Goal: Transaction & Acquisition: Purchase product/service

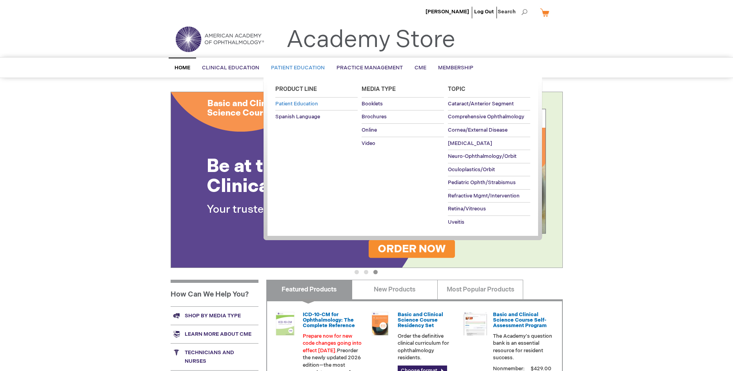
click at [294, 106] on span "Patient Education" at bounding box center [296, 104] width 43 height 6
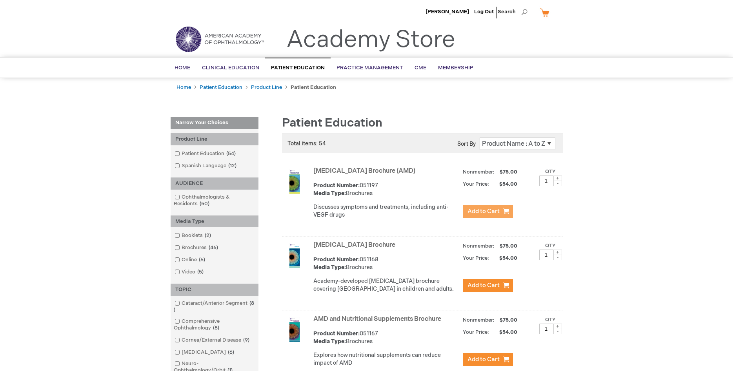
click at [483, 211] on span "Add to Cart" at bounding box center [483, 211] width 32 height 7
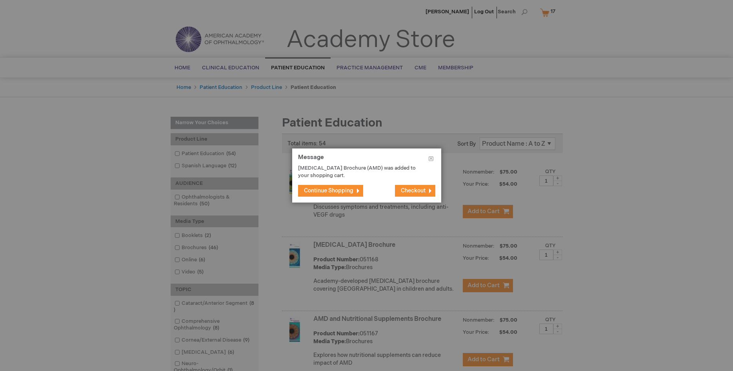
click at [323, 191] on span "Continue Shopping" at bounding box center [328, 190] width 49 height 7
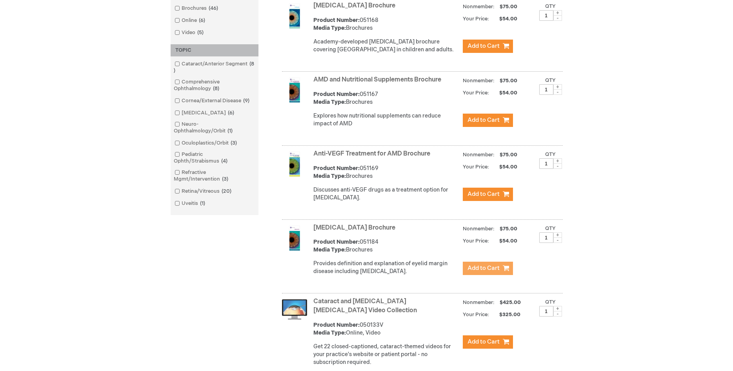
scroll to position [240, 0]
click at [490, 272] on span "Add to Cart" at bounding box center [483, 267] width 32 height 7
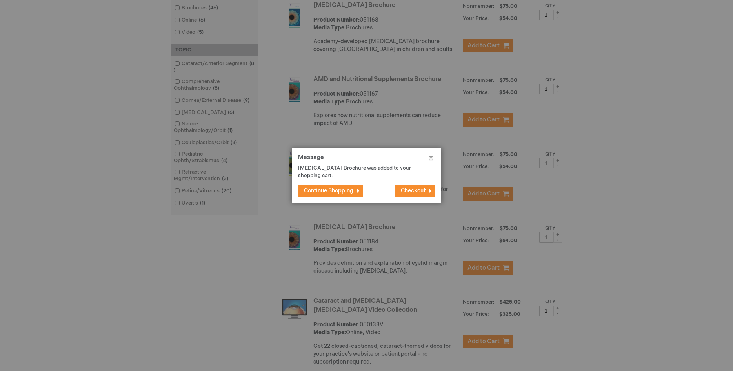
click at [324, 192] on span "Continue Shopping" at bounding box center [328, 190] width 49 height 7
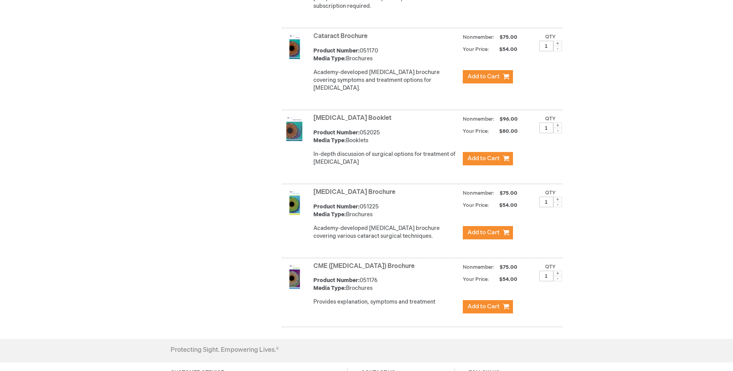
scroll to position [600, 0]
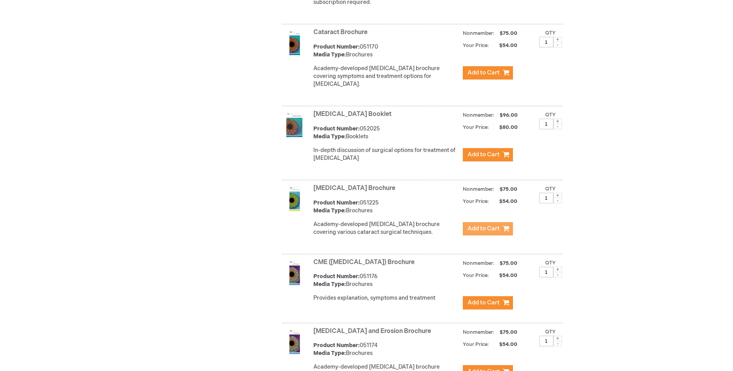
click at [489, 233] on span "Add to Cart" at bounding box center [483, 228] width 32 height 7
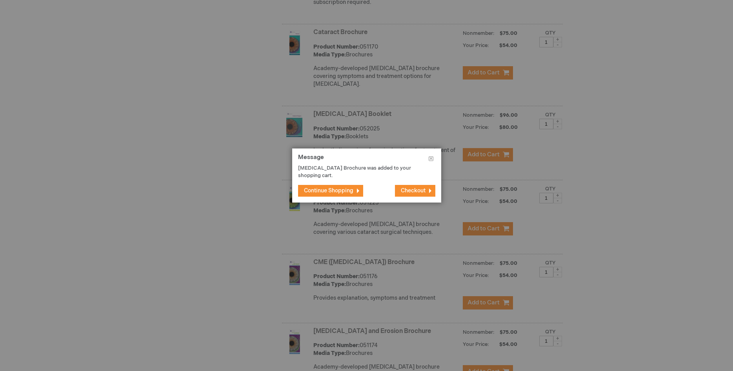
click at [347, 192] on span "Continue Shopping" at bounding box center [328, 190] width 49 height 7
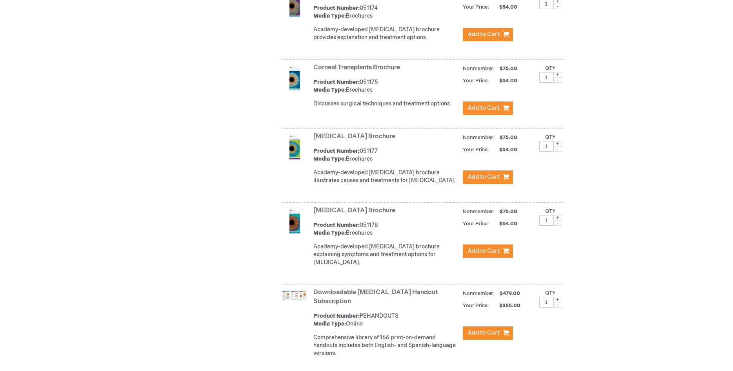
scroll to position [960, 0]
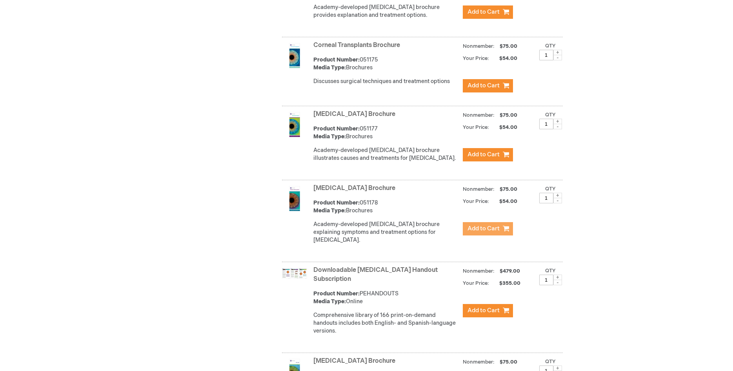
click at [495, 233] on span "Add to Cart" at bounding box center [483, 228] width 32 height 7
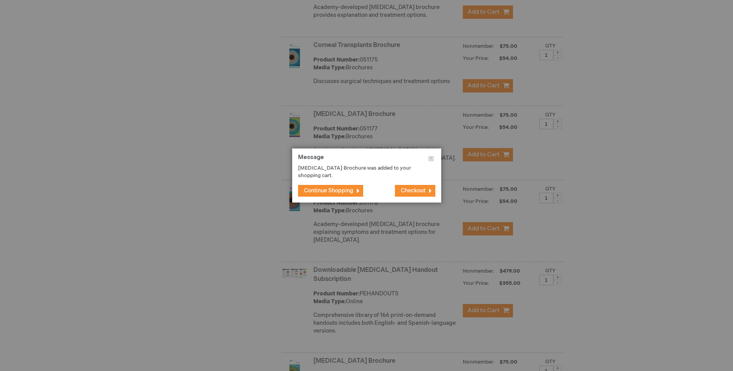
click at [329, 189] on span "Continue Shopping" at bounding box center [328, 190] width 49 height 7
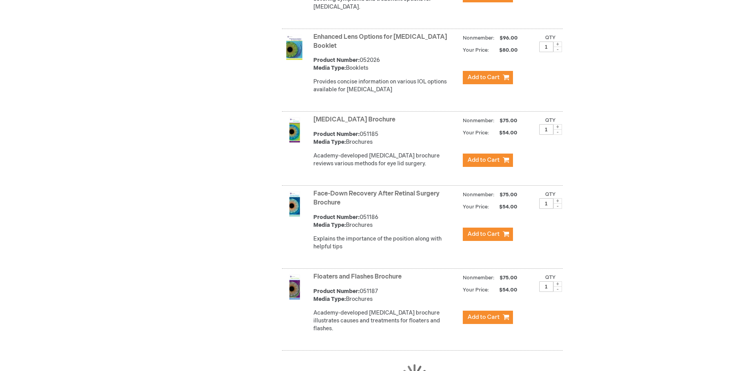
scroll to position [1400, 0]
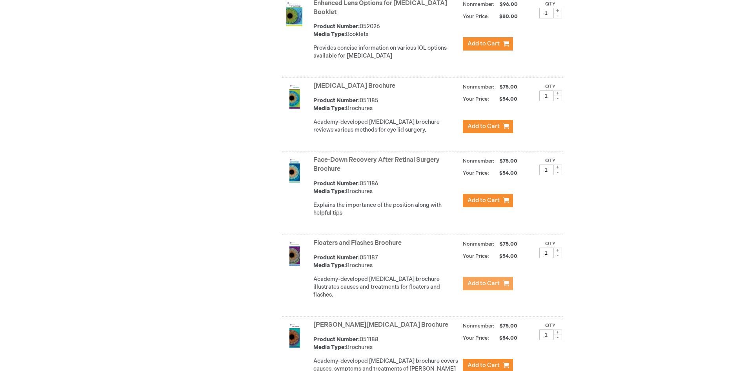
click at [485, 284] on span "Add to Cart" at bounding box center [483, 283] width 32 height 7
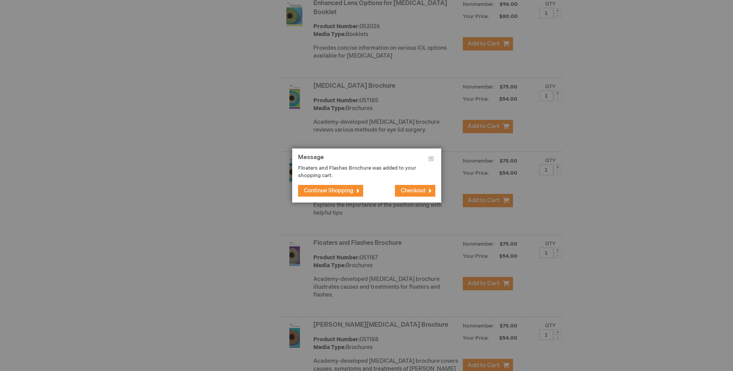
click at [314, 187] on button "Continue Shopping" at bounding box center [330, 191] width 65 height 12
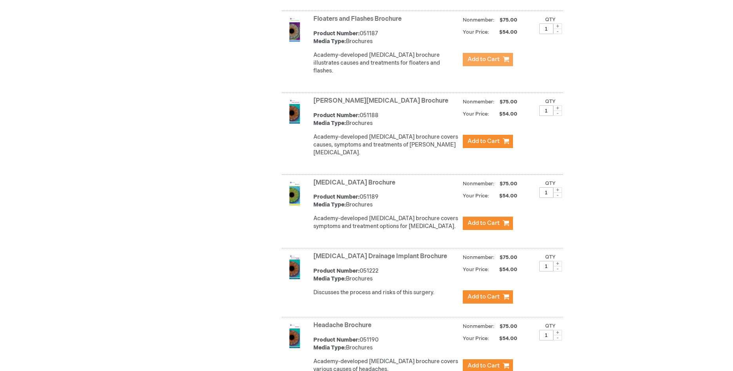
scroll to position [1680, 0]
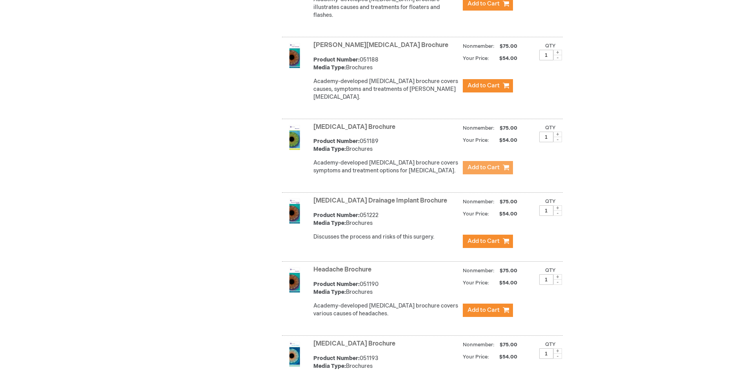
click at [478, 161] on button "Add to Cart" at bounding box center [488, 167] width 50 height 13
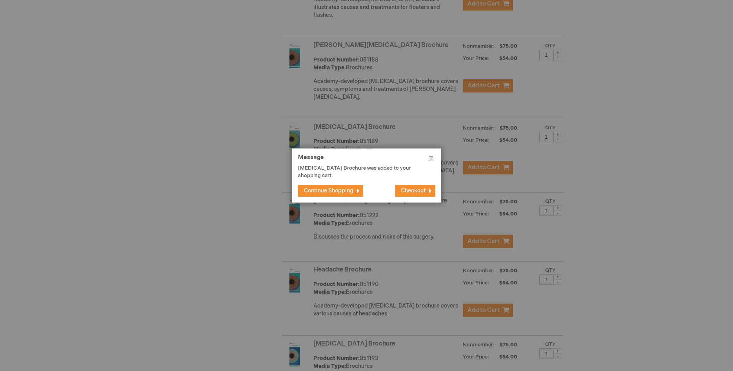
click at [332, 192] on span "Continue Shopping" at bounding box center [328, 190] width 49 height 7
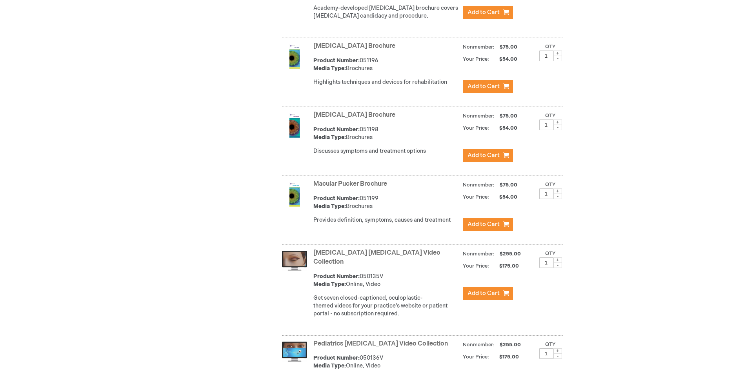
scroll to position [2280, 0]
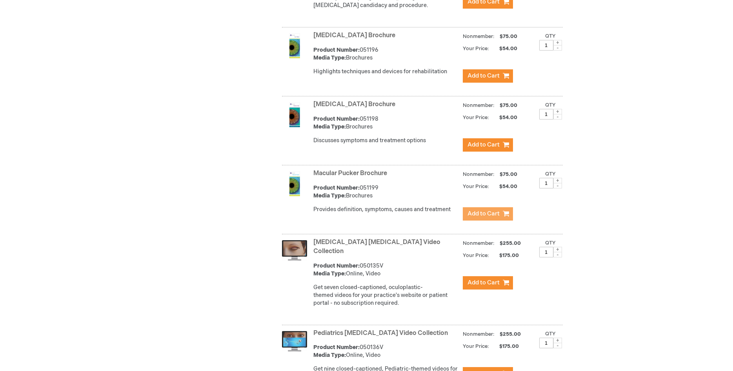
click at [494, 210] on span "Add to Cart" at bounding box center [483, 213] width 32 height 7
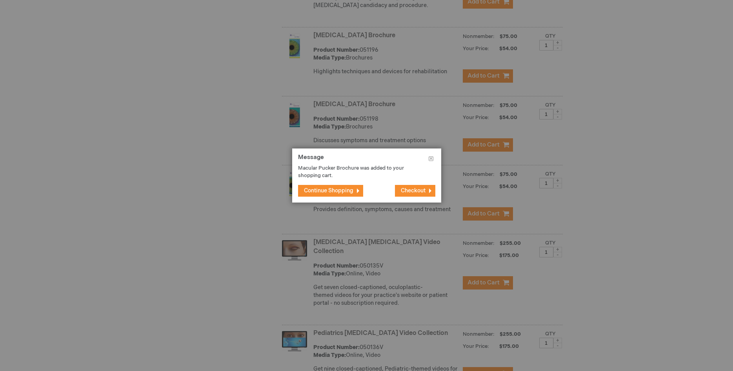
click at [338, 192] on span "Continue Shopping" at bounding box center [328, 190] width 49 height 7
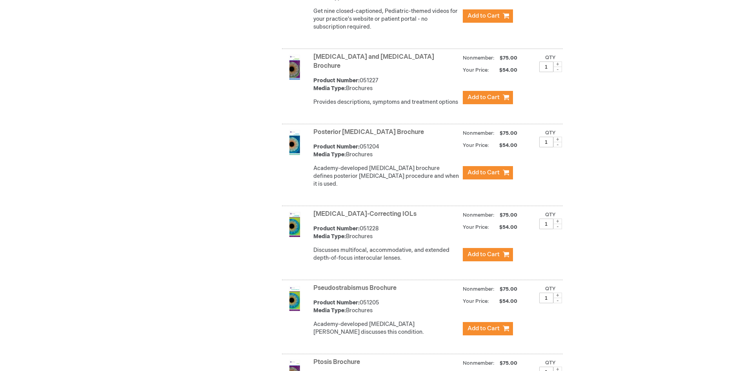
scroll to position [2639, 0]
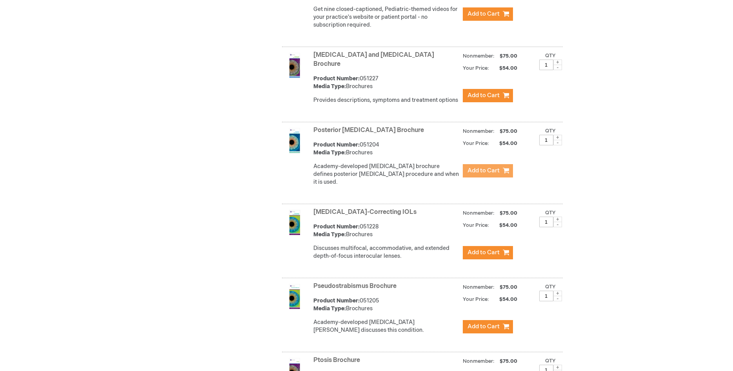
click at [486, 167] on span "Add to Cart" at bounding box center [483, 170] width 32 height 7
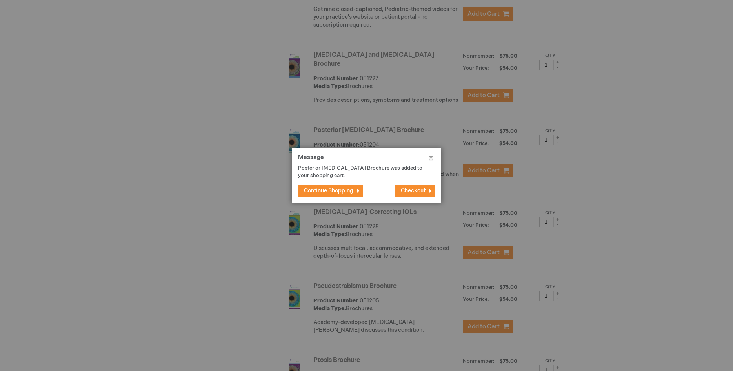
click at [322, 190] on span "Continue Shopping" at bounding box center [328, 190] width 49 height 7
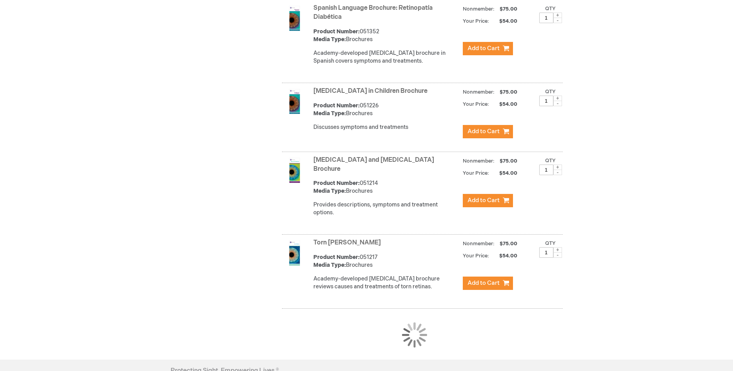
scroll to position [3679, 0]
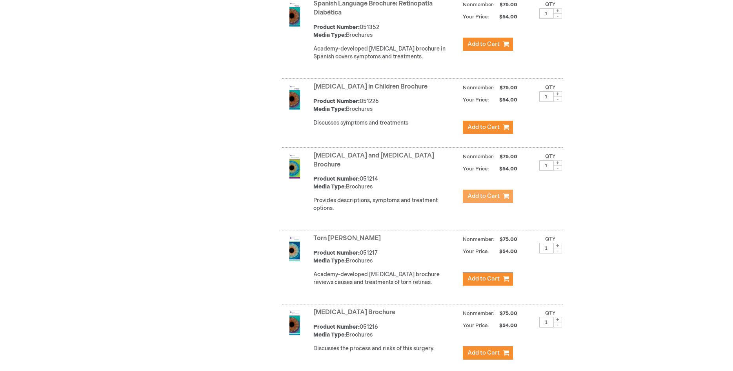
click at [483, 193] on span "Add to Cart" at bounding box center [483, 196] width 32 height 7
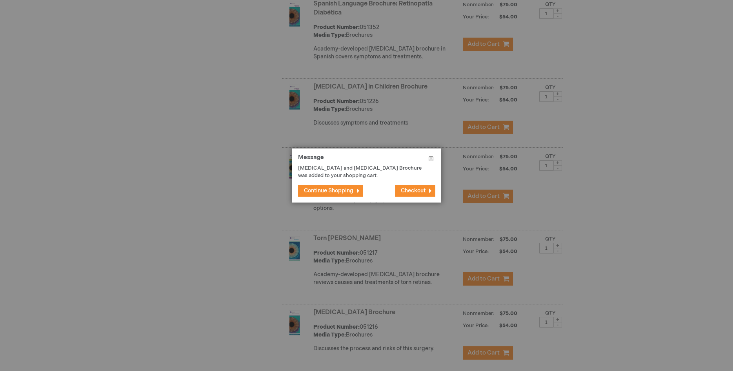
click at [337, 189] on span "Continue Shopping" at bounding box center [328, 190] width 49 height 7
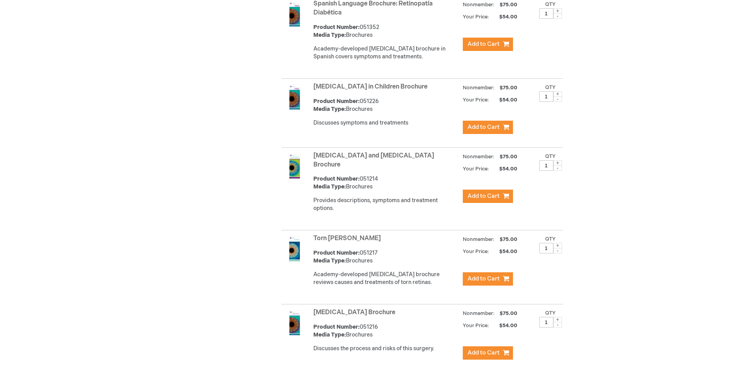
click at [294, 154] on img at bounding box center [294, 166] width 25 height 25
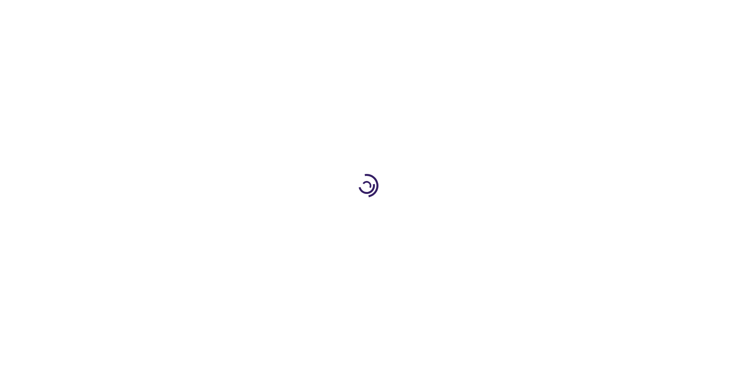
type input "1"
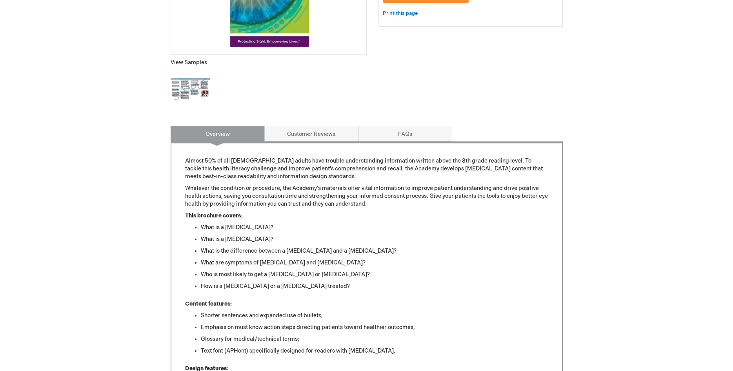
scroll to position [40, 0]
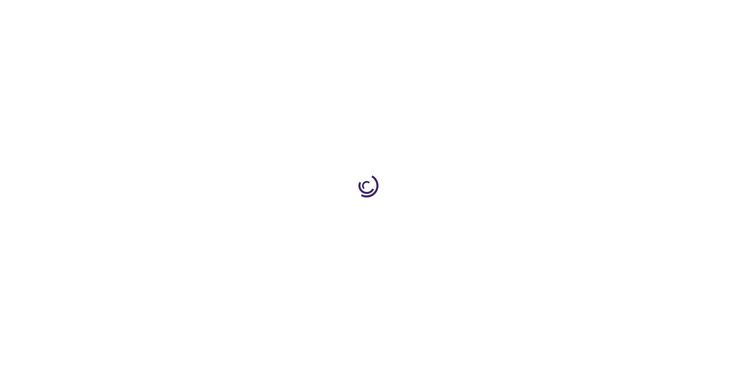
scroll to position [40, 0]
type input "1"
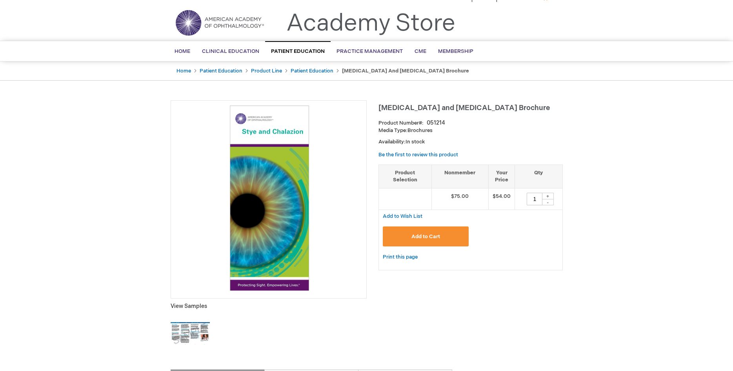
scroll to position [0, 0]
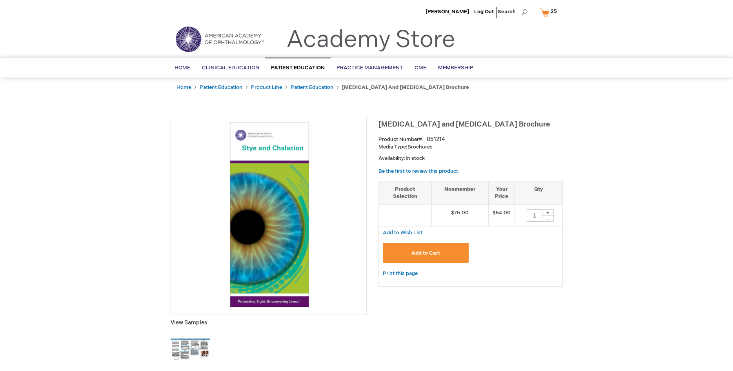
click at [548, 11] on link "My Cart 25 25 items" at bounding box center [550, 12] width 24 height 14
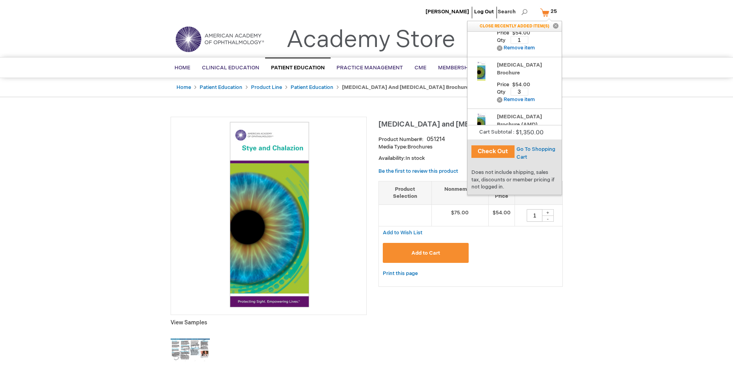
scroll to position [40, 0]
click at [522, 74] on input "3" at bounding box center [519, 78] width 18 height 8
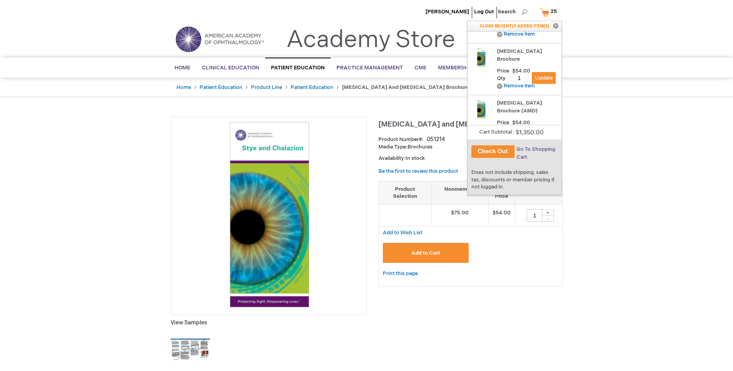
type input "1"
click at [539, 150] on span "Go To Shopping Cart" at bounding box center [535, 153] width 39 height 14
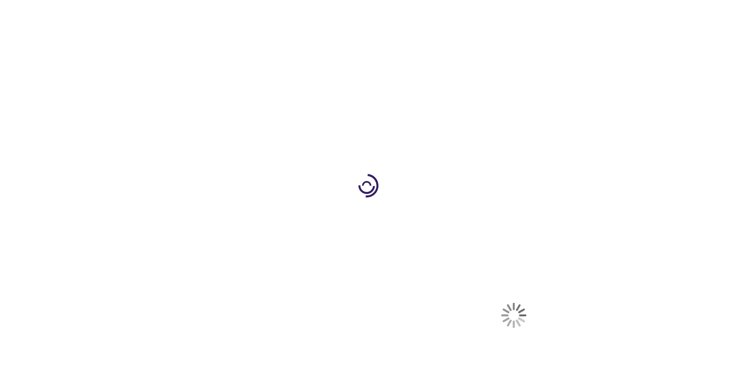
select select "US"
select select "24"
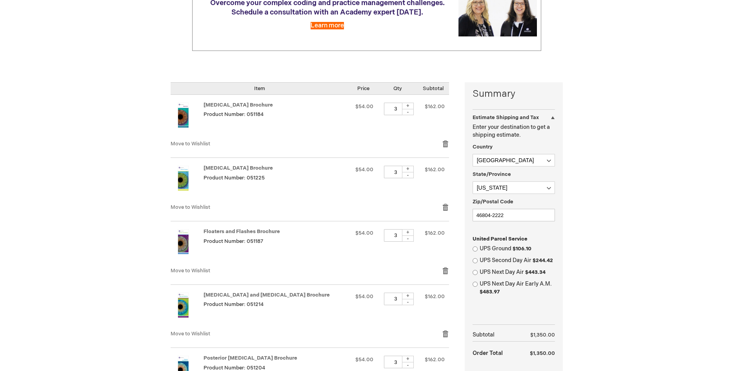
scroll to position [120, 0]
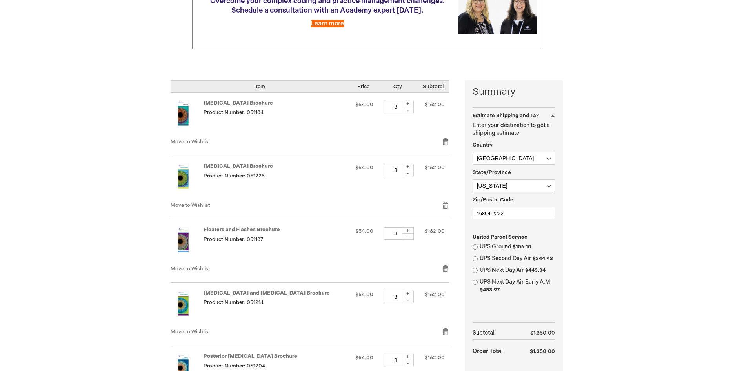
click at [410, 109] on div "-" at bounding box center [408, 110] width 12 height 6
type input "1"
click at [409, 174] on div "-" at bounding box center [408, 173] width 12 height 6
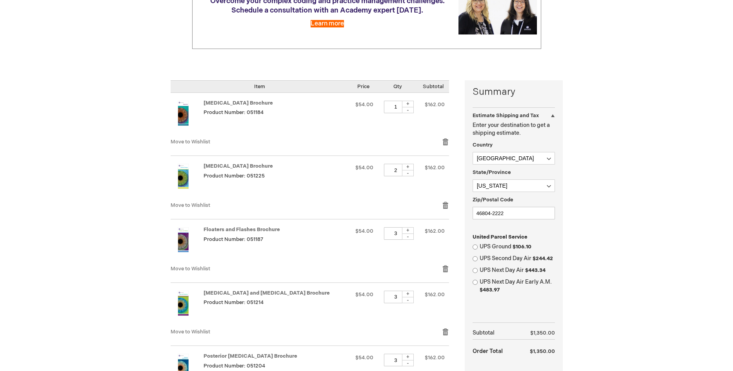
type input "1"
click at [412, 238] on div "-" at bounding box center [408, 237] width 12 height 6
type input "1"
click at [406, 300] on div "-" at bounding box center [408, 300] width 12 height 6
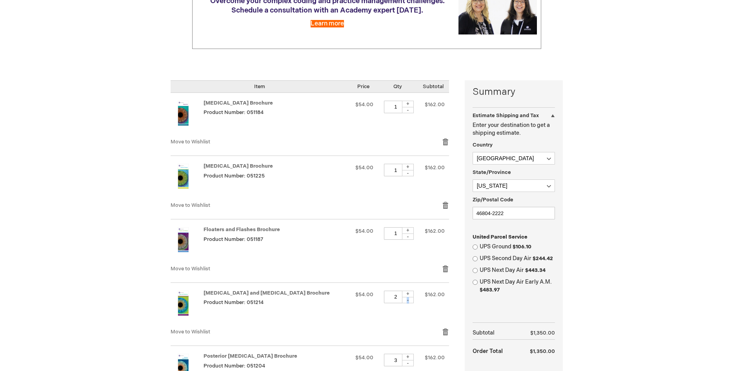
click at [406, 300] on div "-" at bounding box center [408, 300] width 12 height 6
type input "1"
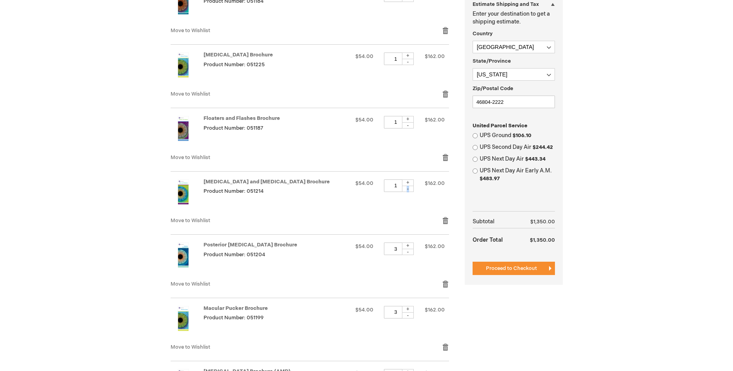
scroll to position [240, 0]
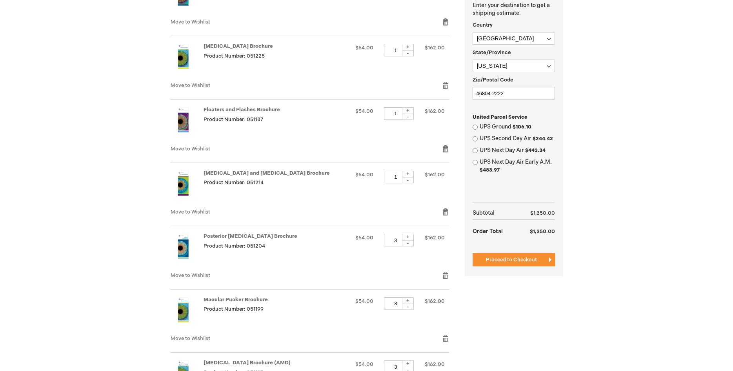
click at [411, 243] on div "-" at bounding box center [408, 243] width 12 height 6
type input "1"
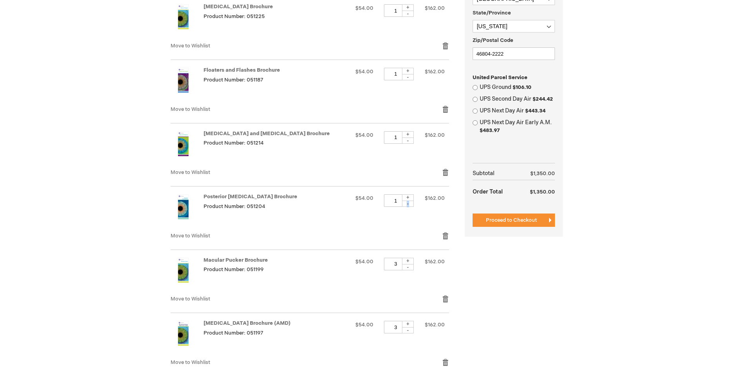
scroll to position [280, 0]
click at [408, 269] on div "-" at bounding box center [408, 267] width 12 height 6
type input "1"
click at [407, 331] on div "-" at bounding box center [408, 330] width 12 height 6
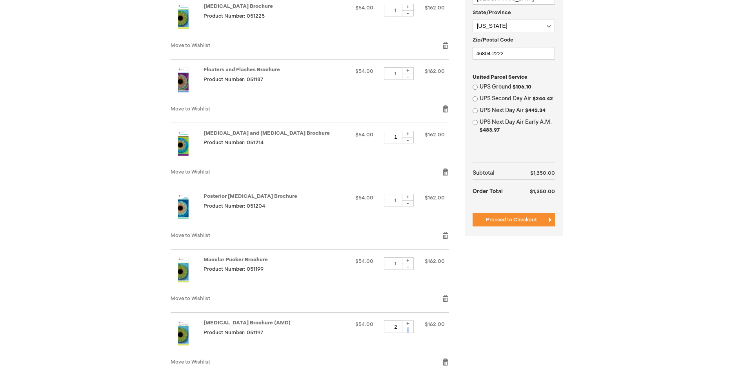
click at [407, 331] on div "-" at bounding box center [408, 330] width 12 height 6
type input "1"
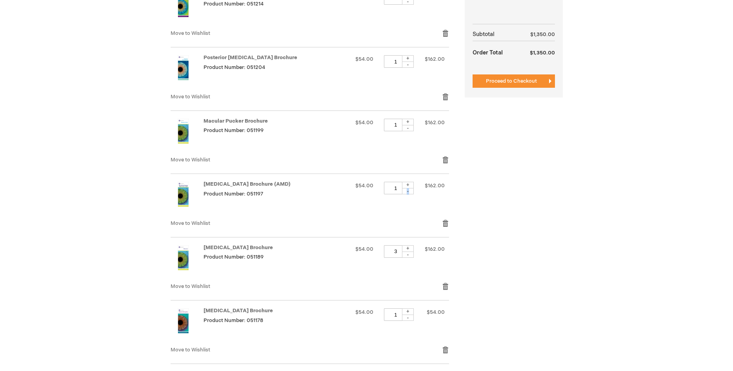
scroll to position [440, 0]
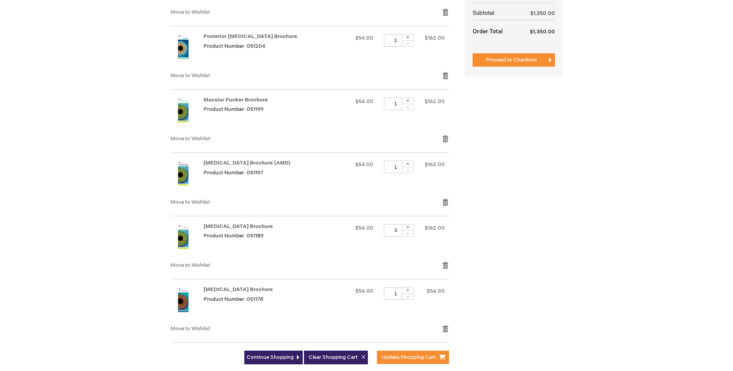
click at [407, 236] on div "-" at bounding box center [408, 234] width 12 height 6
type input "1"
click at [414, 354] on button "Update Shopping Cart" at bounding box center [413, 357] width 72 height 13
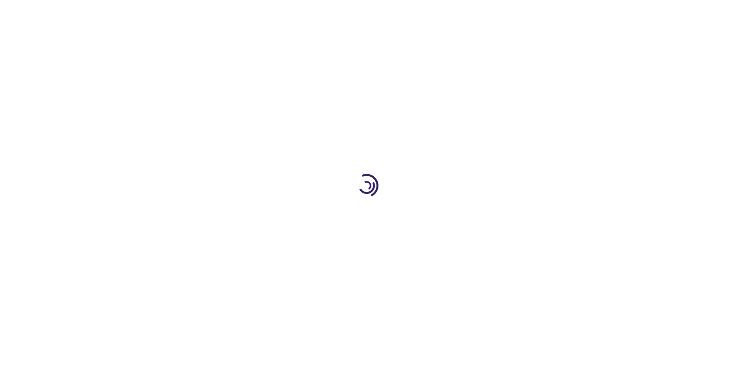
select select "US"
select select "24"
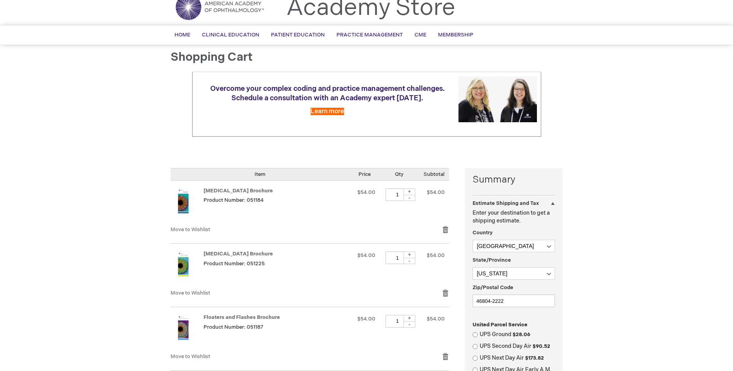
scroll to position [160, 0]
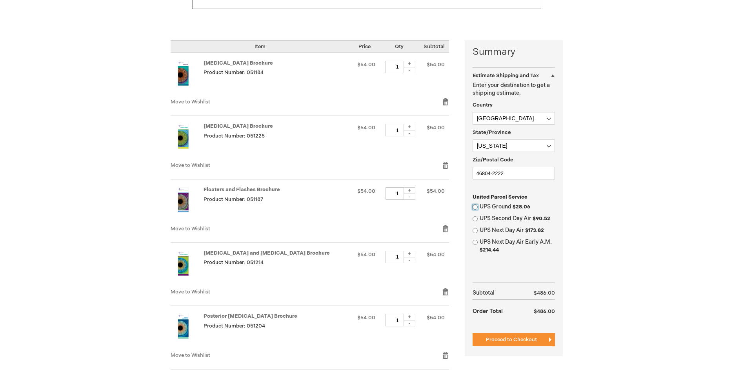
click at [474, 206] on input "UPS Ground $28.06" at bounding box center [474, 207] width 5 height 5
radio input "true"
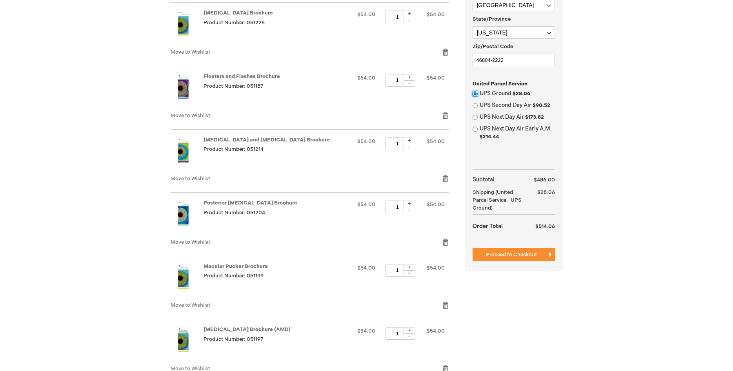
scroll to position [280, 0]
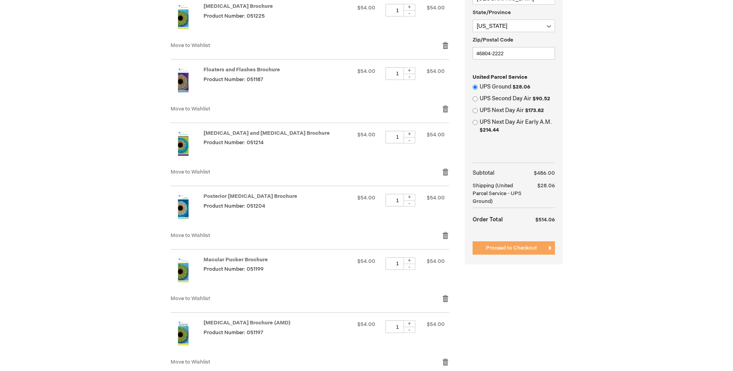
click at [511, 248] on span "Proceed to Checkout" at bounding box center [511, 248] width 51 height 6
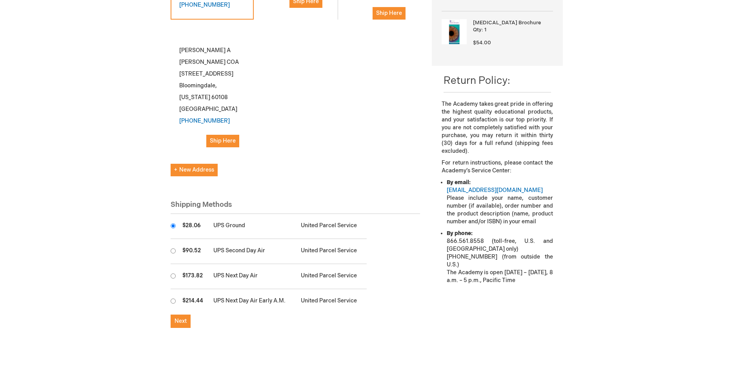
scroll to position [320, 0]
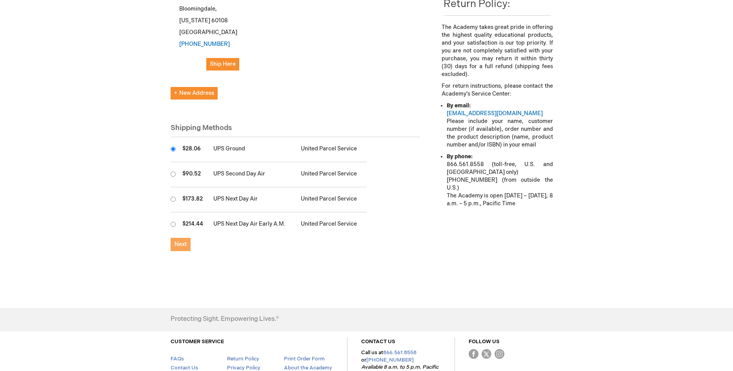
click at [185, 241] on span "Next" at bounding box center [180, 244] width 12 height 7
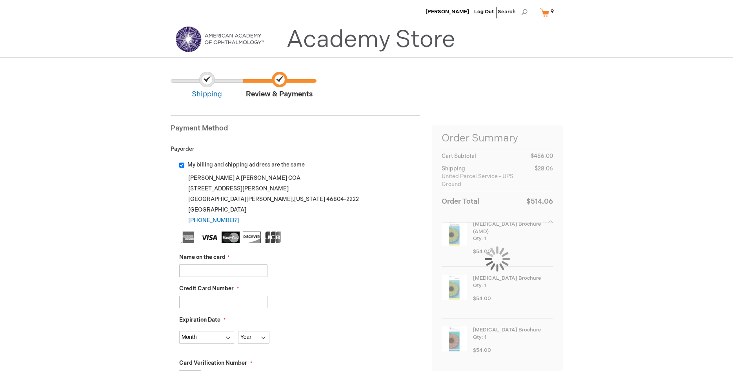
click at [216, 273] on input "Name on the card" at bounding box center [223, 271] width 88 height 13
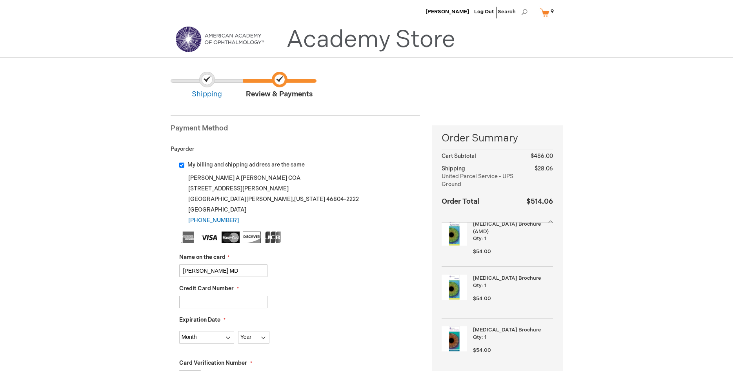
type input "Mark Renshaw MD"
click at [205, 303] on input "Credit Card Number" at bounding box center [223, 302] width 88 height 13
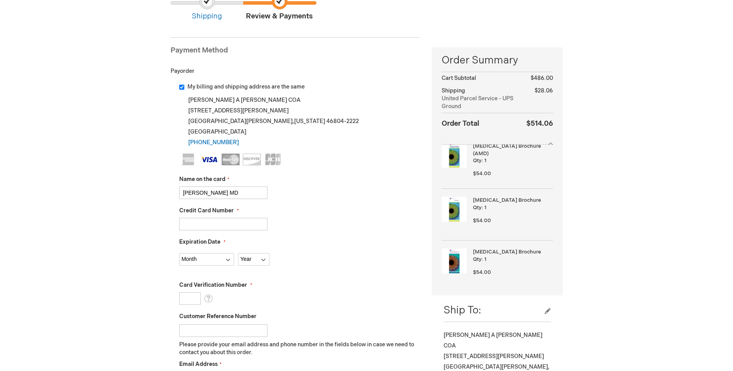
scroll to position [80, 0]
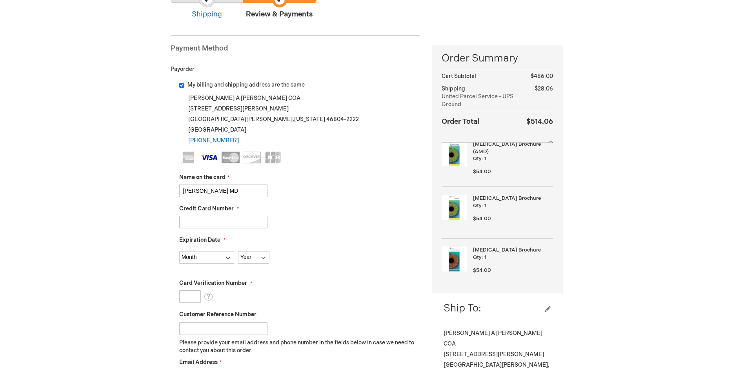
type input "4988659180708332"
click at [179, 251] on select "Month [DATE] - [DATE] - [DATE] - [DATE] - [DATE] - [DATE] - [DATE] - [DATE] - […" at bounding box center [206, 257] width 55 height 13
select select "9"
click option "09 - September" at bounding box center [0, 0] width 0 height 0
click at [238, 251] on select "Year [DATE] 2026 2027 2028 2029 2030 2031 2032 2033 2034 2035" at bounding box center [253, 257] width 31 height 13
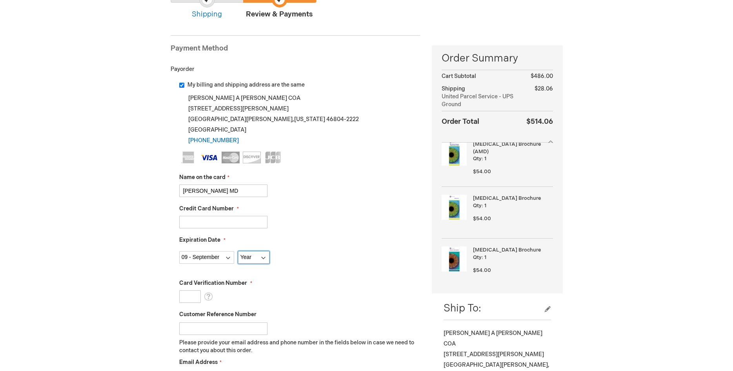
select select "2025"
click option "2025" at bounding box center [0, 0] width 0 height 0
click at [192, 295] on input "Card Verification Number" at bounding box center [190, 297] width 22 height 13
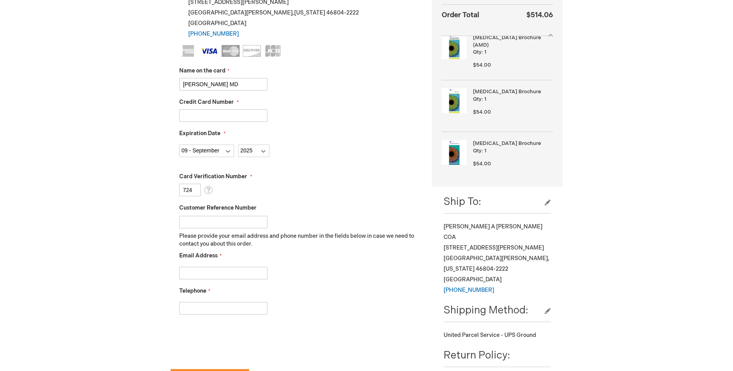
scroll to position [200, 0]
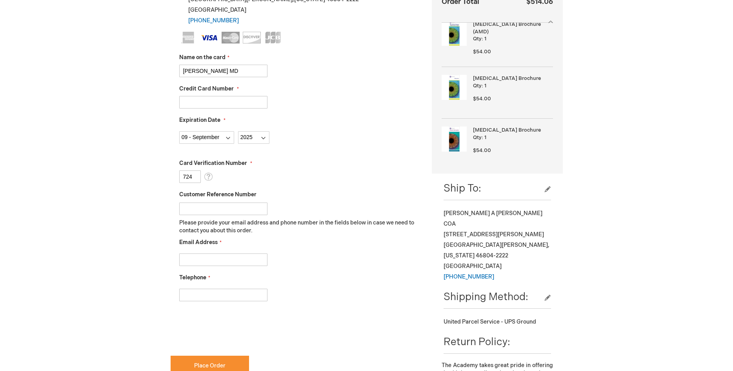
type input "724"
click at [222, 259] on input "Email Address" at bounding box center [223, 260] width 88 height 13
type input "[EMAIL_ADDRESS][DOMAIN_NAME]"
click at [213, 295] on input "Telephone" at bounding box center [223, 295] width 88 height 13
type input "2604367205"
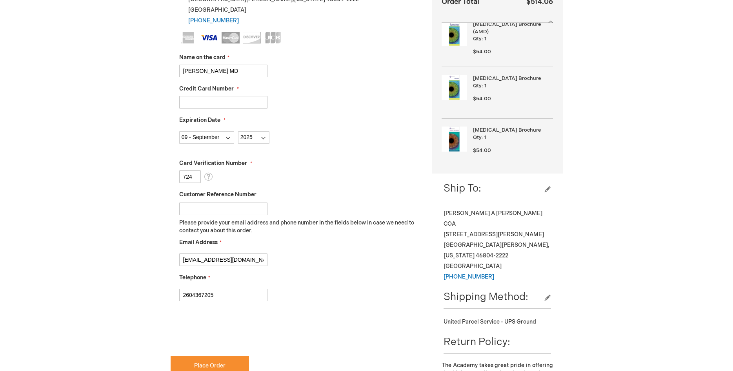
checkbox input "true"
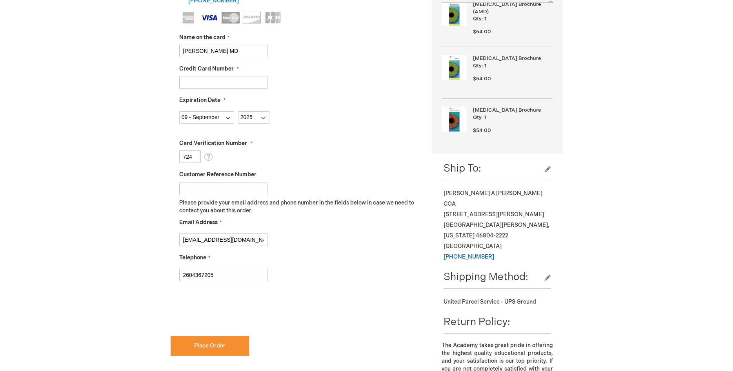
scroll to position [240, 0]
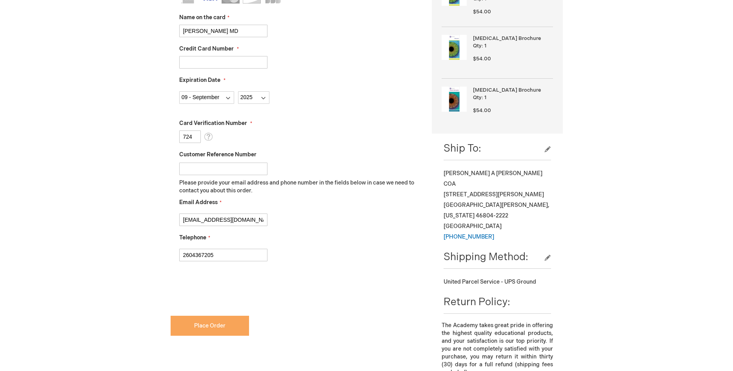
click at [224, 327] on span "Place Order" at bounding box center [209, 326] width 31 height 7
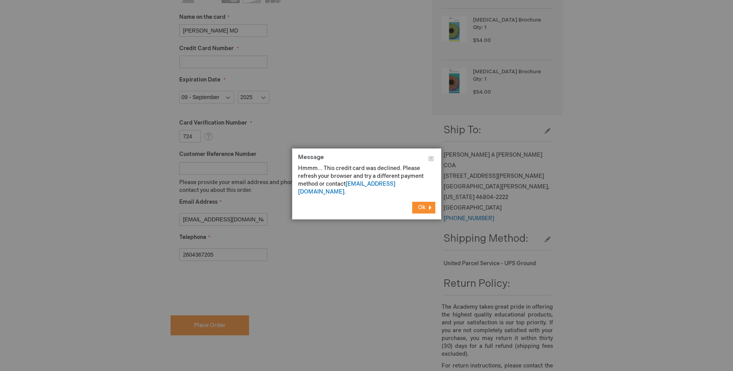
scroll to position [257, 0]
click at [426, 202] on button "Ok" at bounding box center [423, 208] width 23 height 12
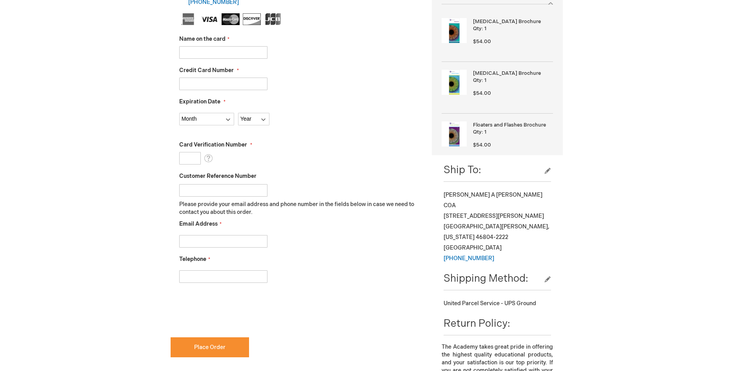
scroll to position [120, 0]
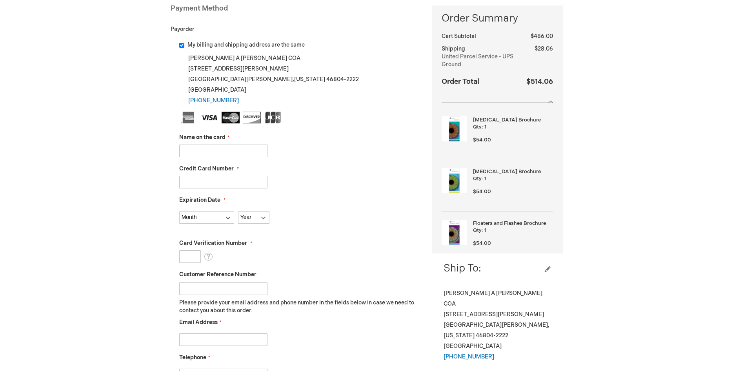
click at [200, 148] on input "Name on the card" at bounding box center [223, 151] width 88 height 13
type input "[PERSON_NAME]"
click at [227, 179] on input "Credit Card Number" at bounding box center [223, 182] width 88 height 13
type input "[CREDIT_CARD_NUMBER]"
click at [179, 211] on select "Month [DATE] - [DATE] - [DATE] - [DATE] - [DATE] - [DATE] - [DATE] - [DATE] - […" at bounding box center [206, 217] width 55 height 13
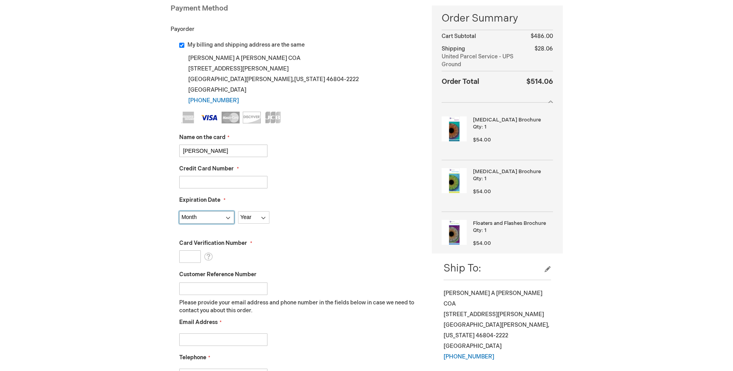
select select "9"
click option "09 - September" at bounding box center [0, 0] width 0 height 0
click at [238, 211] on select "Year [DATE] 2026 2027 2028 2029 2030 2031 2032 2033 2034 2035" at bounding box center [253, 217] width 31 height 13
select select "2028"
click option "2028" at bounding box center [0, 0] width 0 height 0
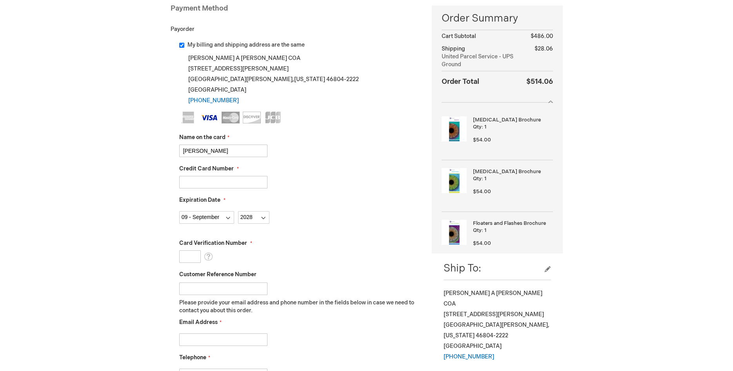
click at [193, 258] on input "Card Verification Number" at bounding box center [190, 257] width 22 height 13
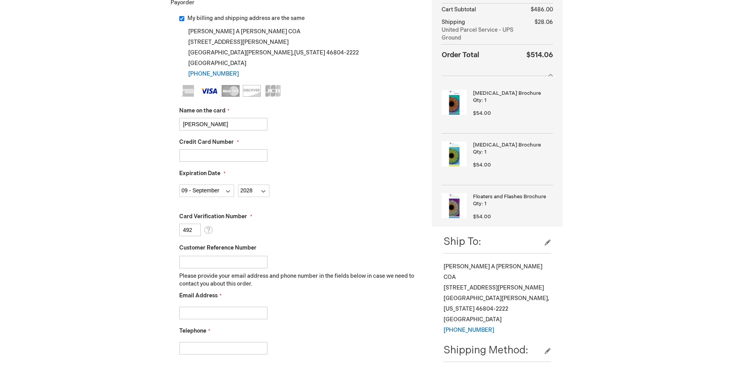
scroll to position [160, 0]
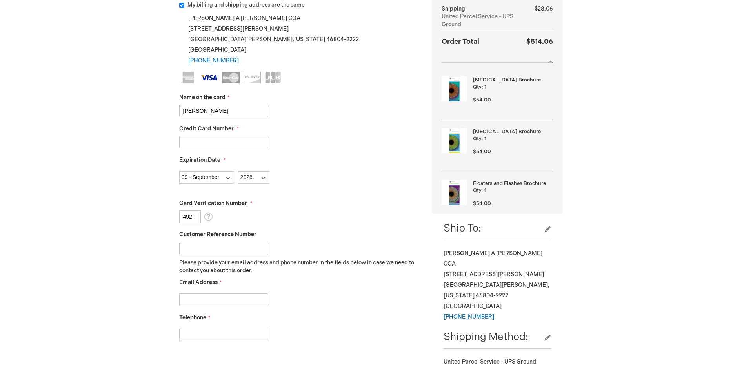
type input "492"
click at [210, 301] on input "Email Address" at bounding box center [223, 300] width 88 height 13
type input "[EMAIL_ADDRESS][DOMAIN_NAME]"
click at [203, 336] on input "Telephone" at bounding box center [223, 335] width 88 height 13
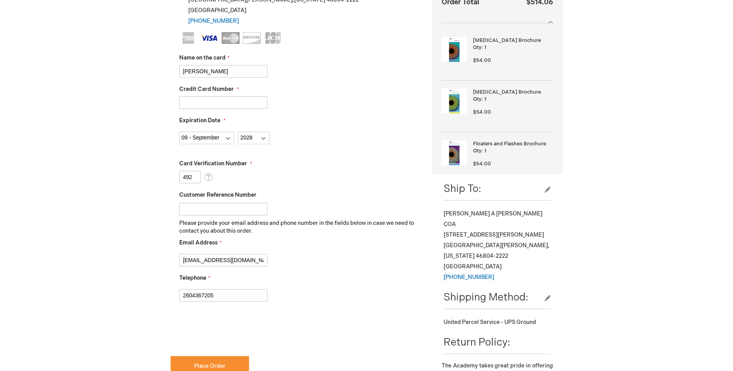
scroll to position [200, 0]
type input "2604367205"
checkbox input "true"
click at [197, 363] on span "Place Order" at bounding box center [209, 366] width 31 height 7
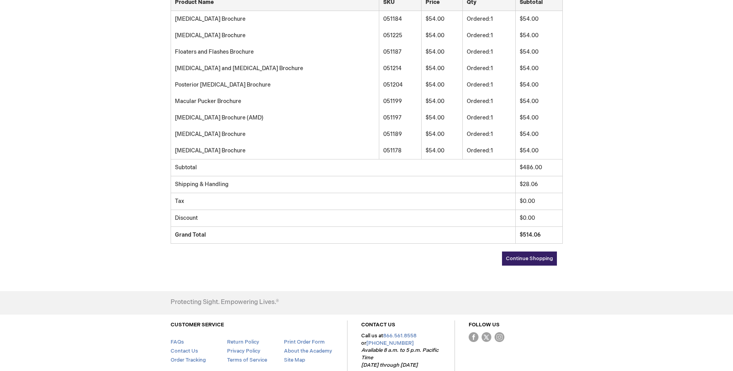
scroll to position [200, 0]
